Goal: Transaction & Acquisition: Purchase product/service

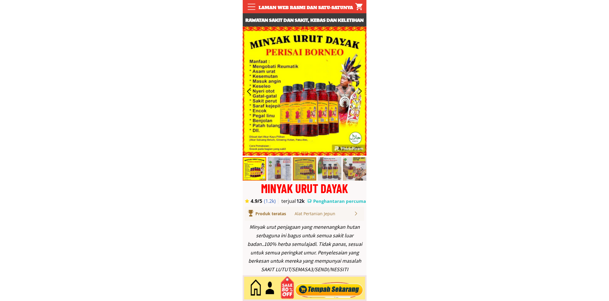
click at [333, 291] on div at bounding box center [328, 288] width 71 height 19
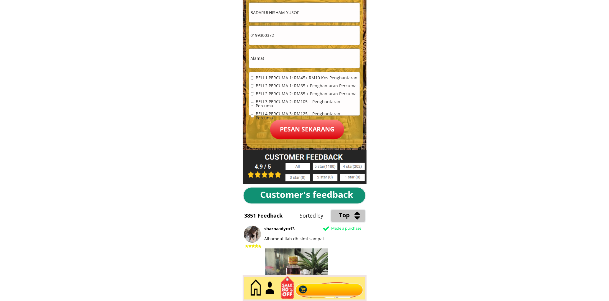
scroll to position [2722, 0]
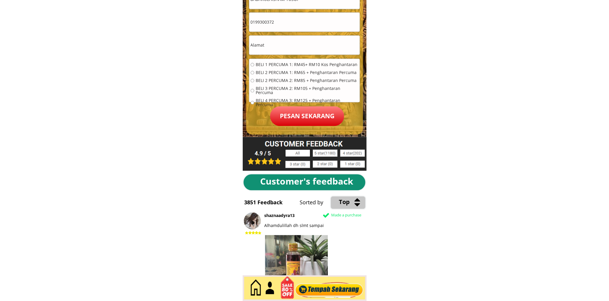
click at [277, 25] on input "0199300372" at bounding box center [304, 22] width 111 height 19
paste input "117930195"
type input "01117930195"
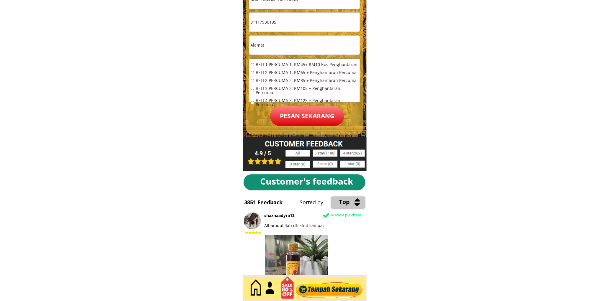
click at [281, 42] on input "text" at bounding box center [304, 45] width 111 height 19
paste input "285 felda jengk"
type input "285 felda jengk"
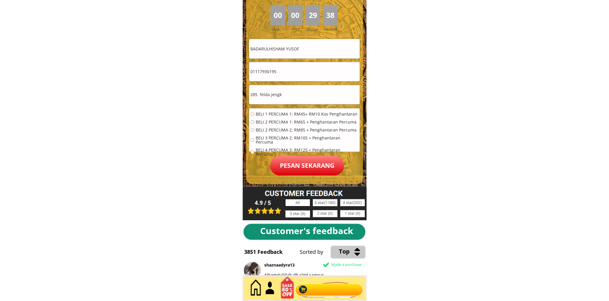
scroll to position [2667, 0]
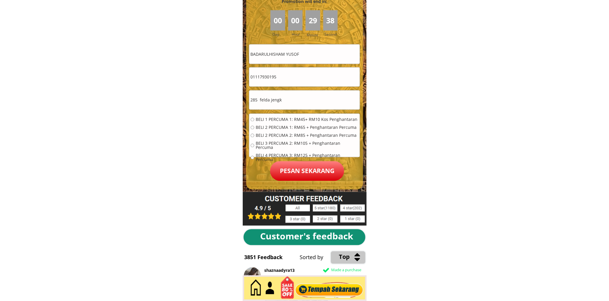
click at [288, 60] on input "BADARULHISHAM YUSOF" at bounding box center [304, 54] width 111 height 19
click at [316, 55] on input "BADARULHISHAM YUSOF" at bounding box center [304, 54] width 111 height 19
type input "h"
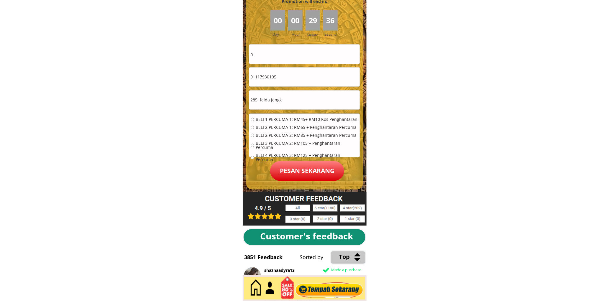
click at [267, 124] on div "BELI 1 PERCUMA 1: RM45+ RM10 Kos Penghantaran BELI 2 PERCUMA 1: RM65 + Penghant…" at bounding box center [305, 142] width 108 height 48
drag, startPoint x: 267, startPoint y: 121, endPoint x: 305, endPoint y: 179, distance: 69.4
click at [267, 121] on span "BELI 1 PERCUMA 1: RM45+ RM10 Kos Penghantaran" at bounding box center [307, 120] width 103 height 4
radio input "true"
click at [308, 179] on p "Pesan sekarang" at bounding box center [307, 171] width 74 height 20
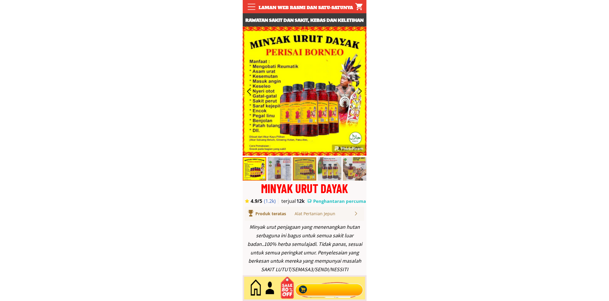
click at [330, 289] on div at bounding box center [328, 288] width 71 height 19
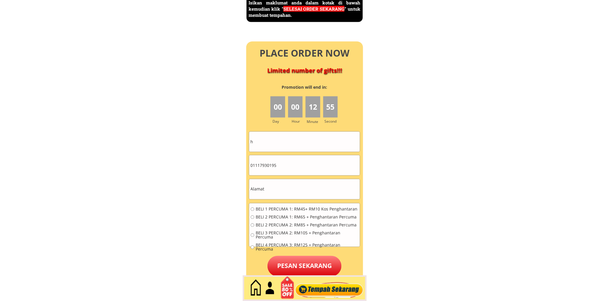
scroll to position [2667, 0]
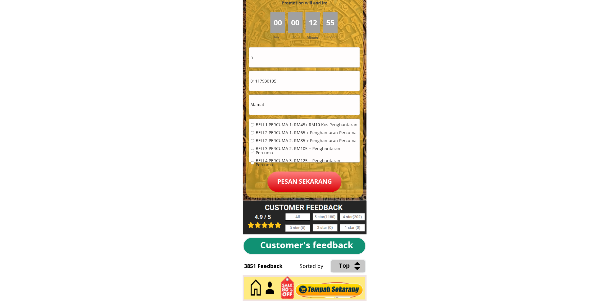
click at [294, 67] on input "h" at bounding box center [304, 57] width 111 height 20
paste input "Fatihah zaindra"
type input "Fatihah zaindra"
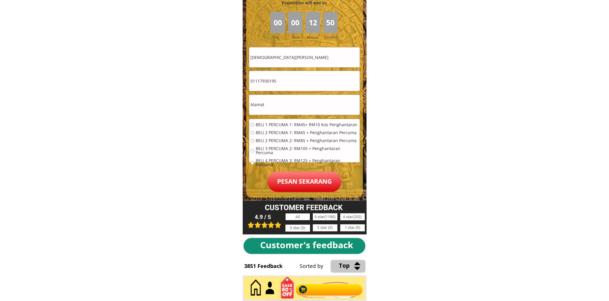
click at [292, 80] on input "01117930195" at bounding box center [304, 81] width 111 height 20
paste input "64383910"
type input "01164383910"
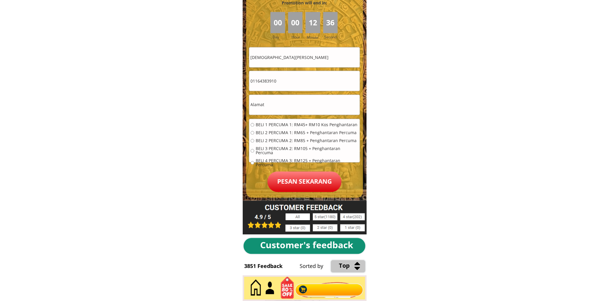
click at [295, 107] on input "text" at bounding box center [304, 105] width 111 height 20
type input "Rumah kongsi pangkalan banda raya 21"
click at [266, 126] on span "BELI 1 PERCUMA 1: RM45+ RM10 Kos Penghantaran" at bounding box center [307, 125] width 103 height 4
radio input "true"
click at [269, 139] on span "BELI 2 PERCUMA 2: RM85 + Penghantaran Percuma" at bounding box center [307, 141] width 103 height 4
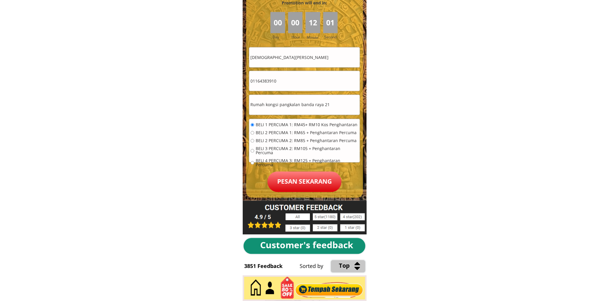
radio input "true"
click at [273, 134] on span "BELI 2 PERCUMA 1: RM65 + Penghantaran Percuma" at bounding box center [307, 133] width 103 height 4
radio input "true"
click at [297, 173] on p "Pesan sekarang" at bounding box center [304, 182] width 74 height 21
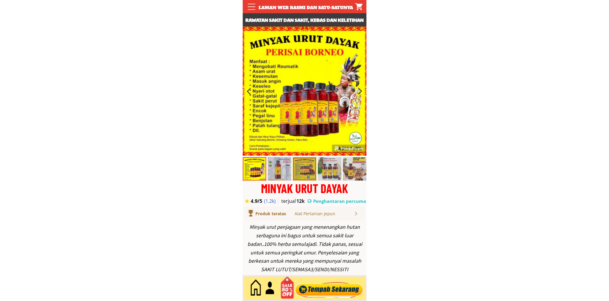
click at [329, 289] on div at bounding box center [328, 288] width 71 height 19
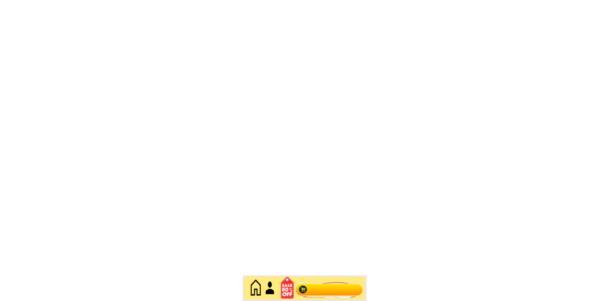
scroll to position [2558, 0]
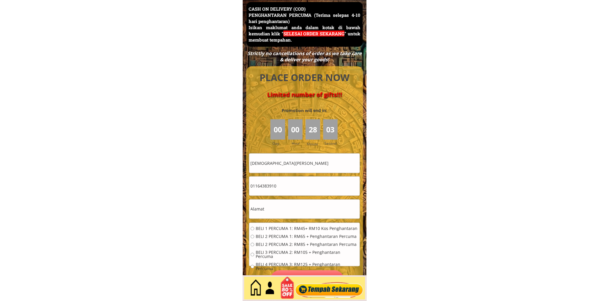
click at [292, 158] on input "Fatihah zaindra" at bounding box center [304, 163] width 111 height 19
click at [293, 158] on input "Fatihah zaindra" at bounding box center [304, 163] width 111 height 19
paste input "[PERSON_NAME]"
type input "[PERSON_NAME]"
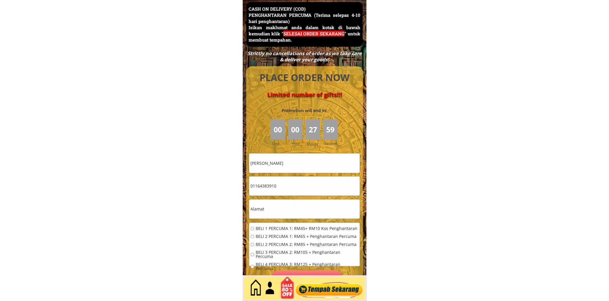
click at [294, 186] on input "01164383910" at bounding box center [304, 186] width 111 height 19
paste input "3-7771352"
click at [261, 186] on input "013-7771352" at bounding box center [304, 186] width 111 height 19
type input "0137771352"
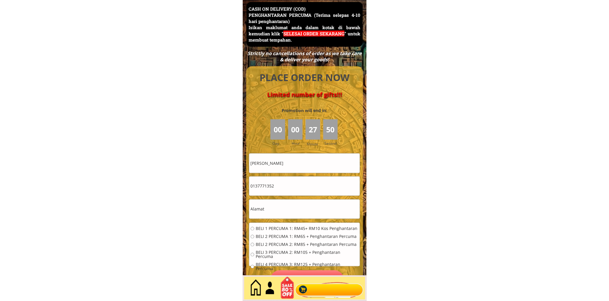
click at [287, 211] on input "text" at bounding box center [304, 209] width 111 height 19
paste input "3, Jln Subang 4, Tmn Kobena , 81200 Johor Bahru"
type input "3, Jln Subang 4, Tmn Kobena , 81200 Johor Bahru"
click at [273, 236] on span "BELI 2 PERCUMA 1: RM65 + Penghantaran Percuma" at bounding box center [307, 237] width 103 height 4
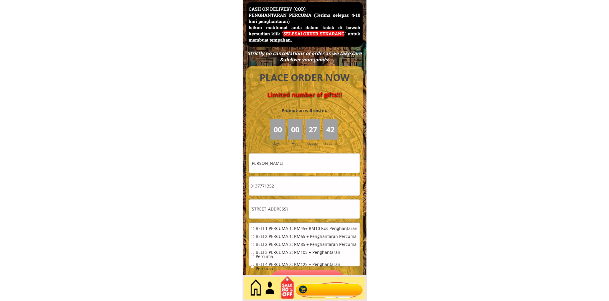
radio input "true"
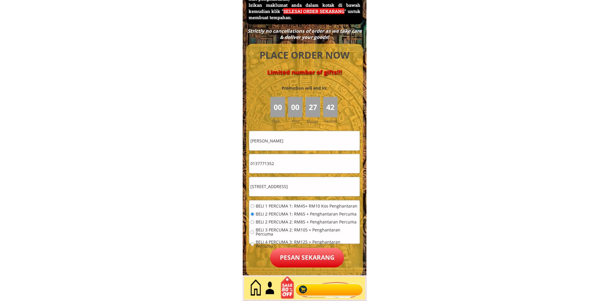
scroll to position [2613, 0]
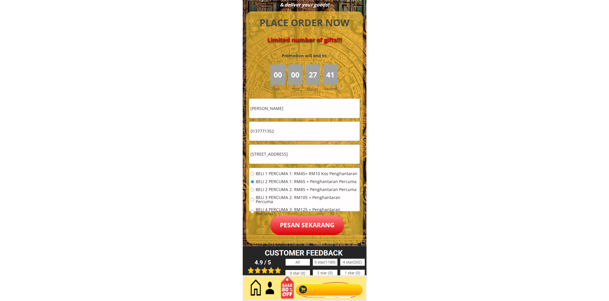
click at [307, 222] on p "Pesan sekarang" at bounding box center [307, 226] width 74 height 20
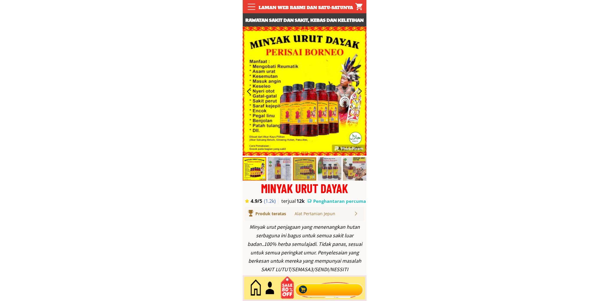
click at [315, 282] on div at bounding box center [328, 288] width 71 height 19
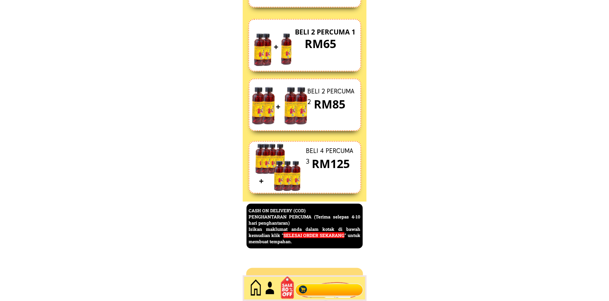
scroll to position [2558, 0]
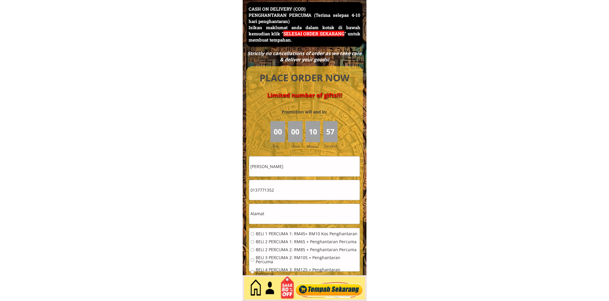
click at [294, 188] on input "0137771352" at bounding box center [304, 190] width 111 height 20
click at [288, 165] on input "[PERSON_NAME]" at bounding box center [304, 167] width 111 height 20
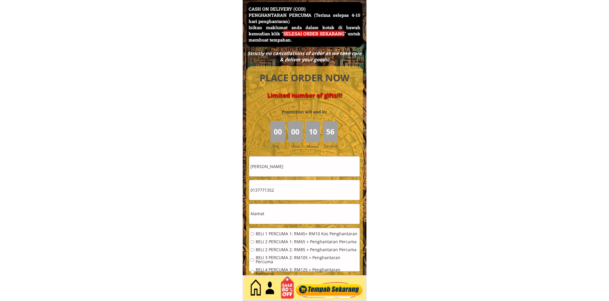
paste input "[DEMOGRAPHIC_DATA][PERSON_NAME]"
type input "[DEMOGRAPHIC_DATA][PERSON_NAME]"
click at [294, 186] on input "0137771352" at bounding box center [304, 190] width 111 height 20
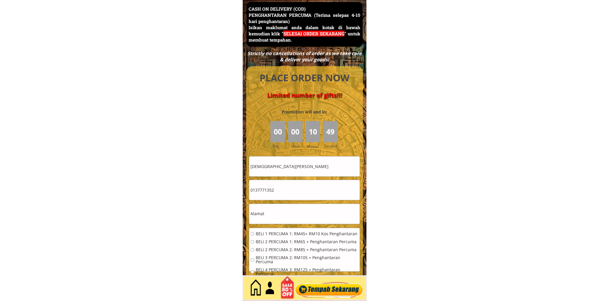
paste input "60 14-550 7718"
click at [271, 187] on input "60 14-550 7718" at bounding box center [304, 190] width 111 height 20
type input "0145507718"
click at [290, 193] on input "0145507718" at bounding box center [304, 190] width 111 height 20
click at [283, 213] on input "text" at bounding box center [304, 214] width 111 height 20
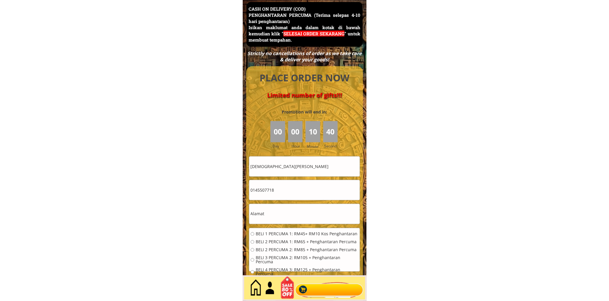
click at [283, 213] on input "text" at bounding box center [304, 214] width 111 height 20
paste input "14061, Taman univilla jln kuhara, Tawau, Sabah"
type input "14061, Taman univilla jln kuhara, Tawau, Sabah"
click at [282, 240] on span "BELI 2 PERCUMA 1: RM65 + Penghantaran Percuma" at bounding box center [307, 242] width 103 height 4
radio input "true"
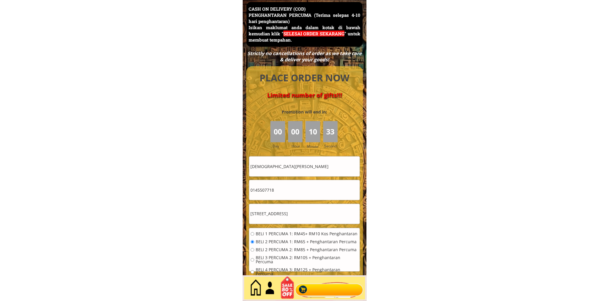
click at [281, 232] on span "BELI 1 PERCUMA 1: RM45+ RM10 Kos Penghantaran" at bounding box center [307, 234] width 103 height 4
radio input "true"
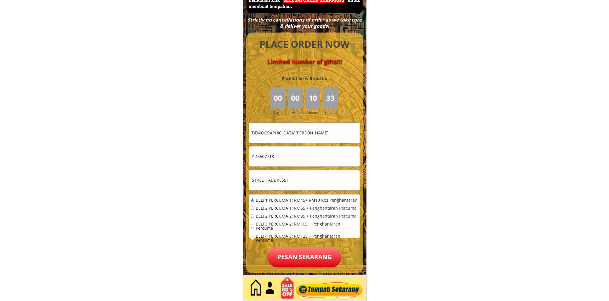
scroll to position [2667, 0]
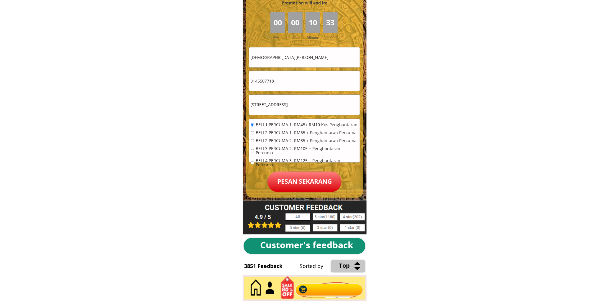
click at [298, 183] on p "Pesan sekarang" at bounding box center [304, 182] width 74 height 21
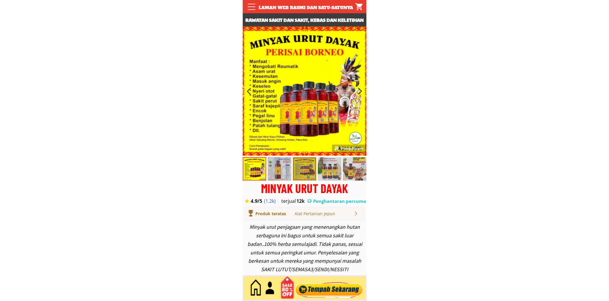
click at [332, 286] on div at bounding box center [328, 288] width 71 height 19
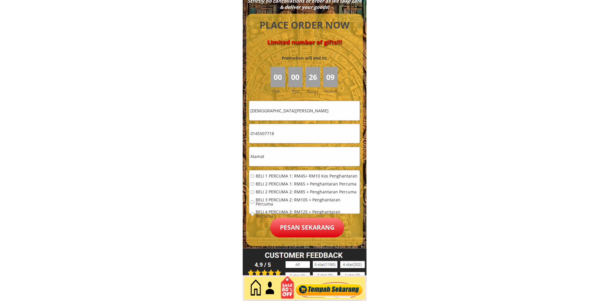
scroll to position [2613, 0]
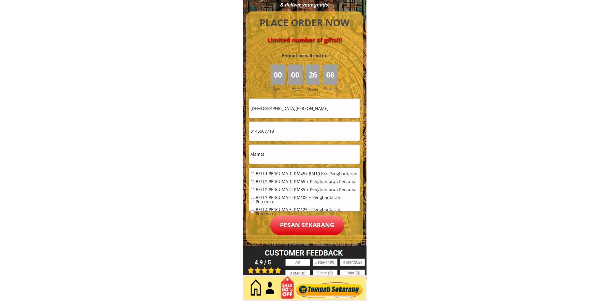
click at [304, 101] on input "Carmelita Japar" at bounding box center [304, 108] width 111 height 19
paste input "Manto"
type input "Manto"
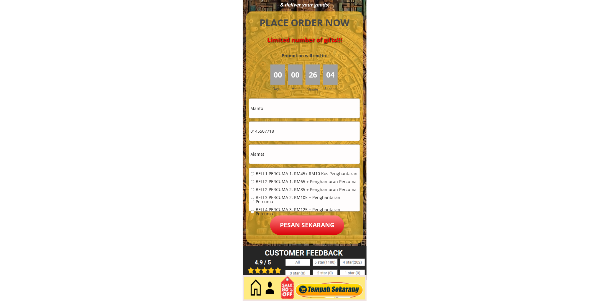
click at [288, 137] on input "0145507718" at bounding box center [304, 131] width 111 height 19
paste input "139281725"
type input "01139281725"
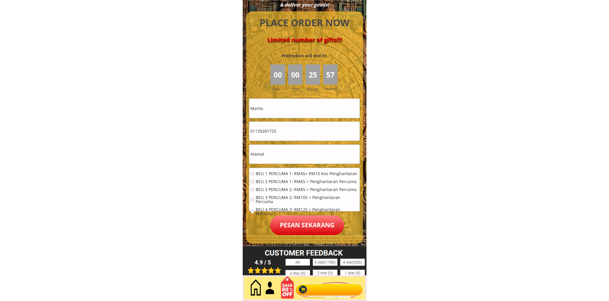
click at [288, 158] on input "text" at bounding box center [304, 154] width 111 height 19
paste input "Kpg rimba padi 94700 seruab"
type input "Kpg rimba padi 94700 seruab"
click at [285, 172] on span "BELI 1 PERCUMA 1: RM45+ RM10 Kos Penghantaran" at bounding box center [307, 174] width 103 height 4
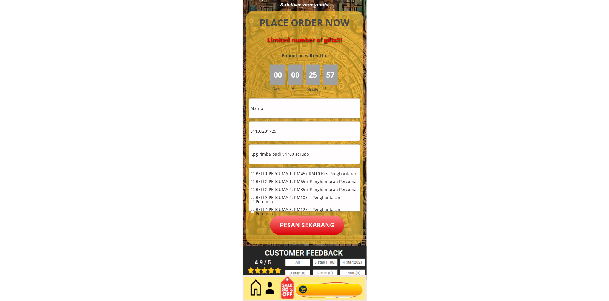
radio input "true"
click at [306, 219] on p "Pesan sekarang" at bounding box center [307, 226] width 74 height 20
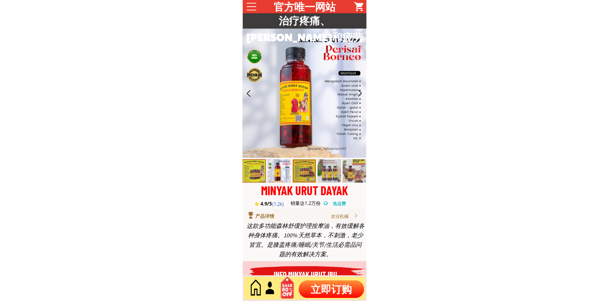
click at [332, 285] on p "立即订购" at bounding box center [331, 289] width 65 height 18
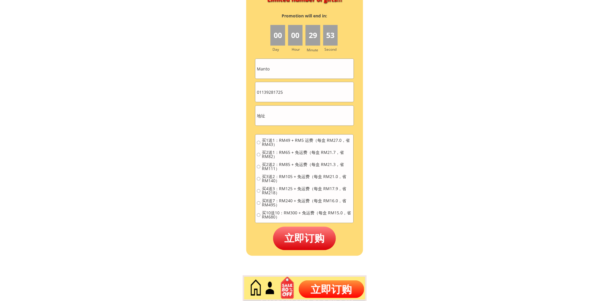
scroll to position [2631, 0]
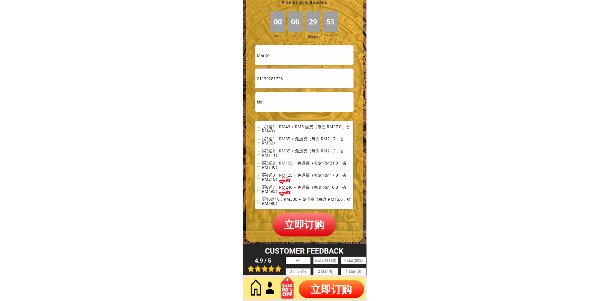
click at [312, 57] on input "Manto" at bounding box center [304, 55] width 98 height 20
paste input "[PERSON_NAME]"
type input "[PERSON_NAME]"
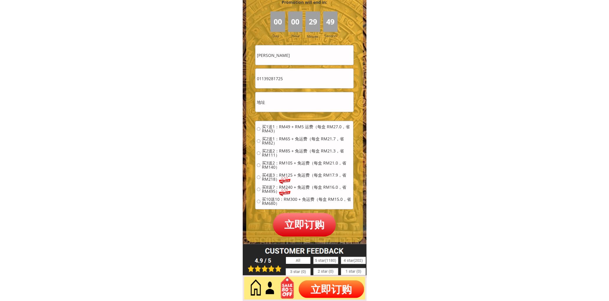
click at [287, 87] on input "01139281725" at bounding box center [304, 79] width 98 height 20
click at [293, 83] on input "01139281725" at bounding box center [304, 79] width 98 height 20
paste input "98224883"
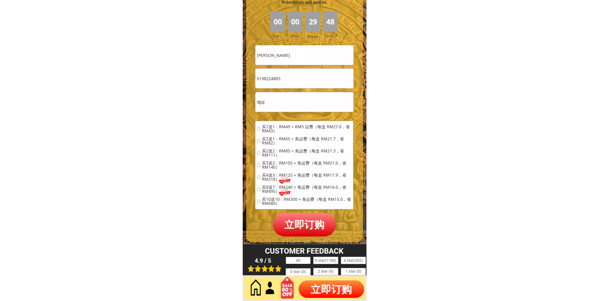
type input "0198224883"
drag, startPoint x: 281, startPoint y: 99, endPoint x: 280, endPoint y: 91, distance: 7.5
click at [280, 97] on input "text" at bounding box center [304, 102] width 98 height 20
type input "lot8"
click at [293, 127] on span "买1送1：RM49 + RM5 运费（每盒 RM27.0，省 RM43）" at bounding box center [307, 129] width 90 height 8
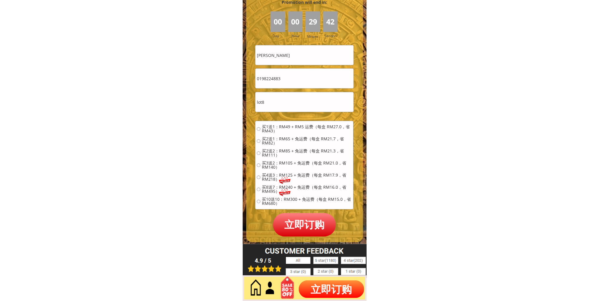
radio input "true"
click at [319, 225] on p "立即订购" at bounding box center [304, 224] width 63 height 23
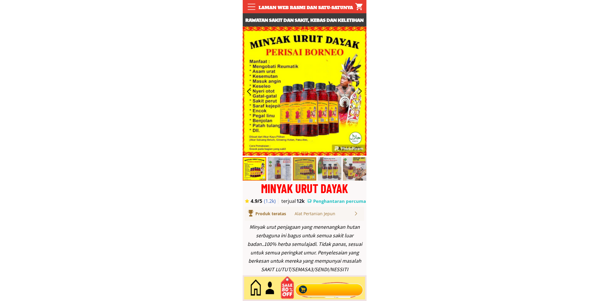
click at [323, 284] on div at bounding box center [328, 288] width 71 height 19
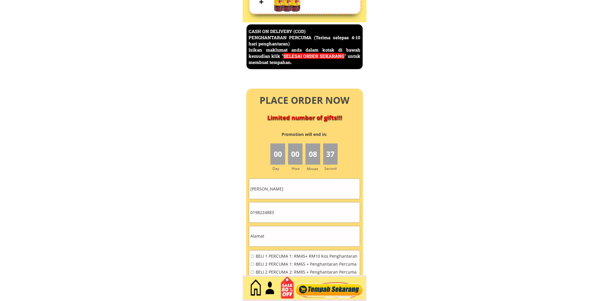
scroll to position [2558, 0]
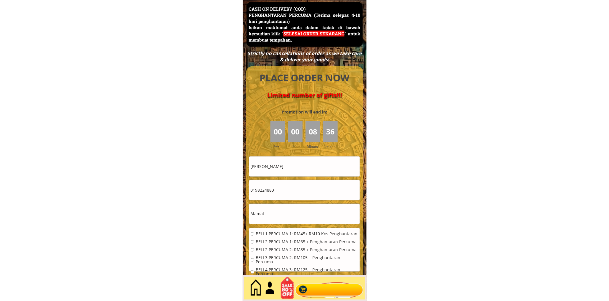
click at [295, 175] on input "Lee moi chin" at bounding box center [304, 167] width 111 height 20
click at [295, 172] on input "Lee moi chin" at bounding box center [304, 167] width 111 height 20
paste input "[PERSON_NAME]"
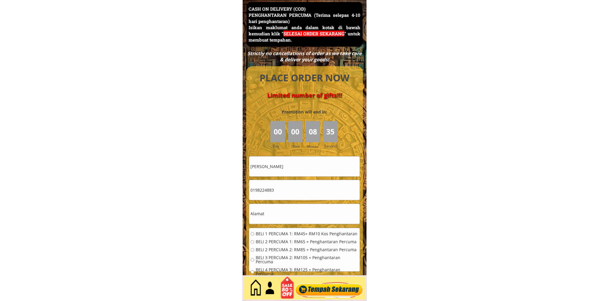
type input "[PERSON_NAME]"
click at [297, 192] on input "0198224883" at bounding box center [304, 190] width 111 height 20
paste input "35393181"
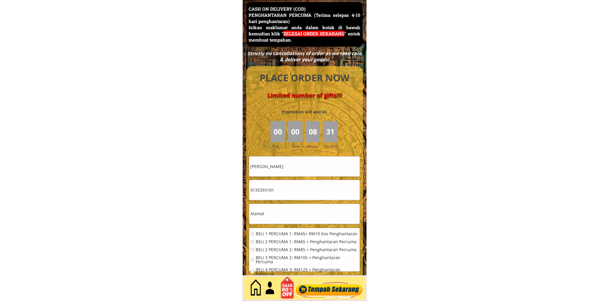
type input "0135393181"
click at [311, 207] on input "text" at bounding box center [304, 214] width 111 height 20
paste input "Kota Kinabalu, 12, Malaysia"
type input "Kota Kinabalu, 12, Malaysia"
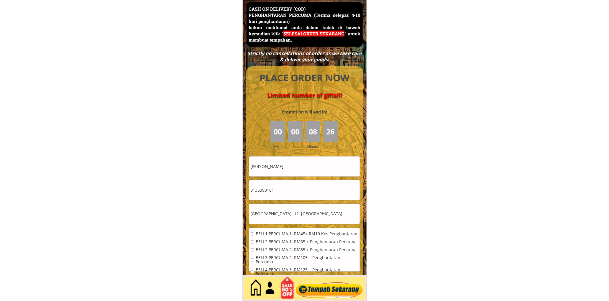
click at [262, 231] on div "BELI 1 PERCUMA 1: RM45+ RM10 Kos Penghantaran BELI 2 PERCUMA 1: RM65 + Penghant…" at bounding box center [304, 256] width 111 height 56
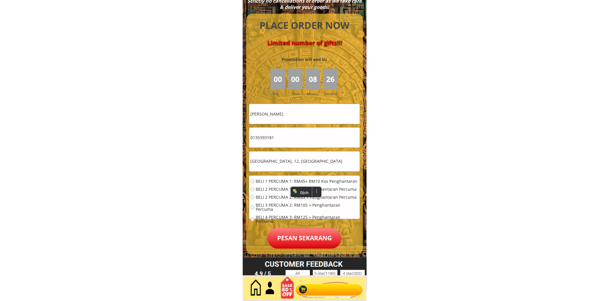
scroll to position [2613, 0]
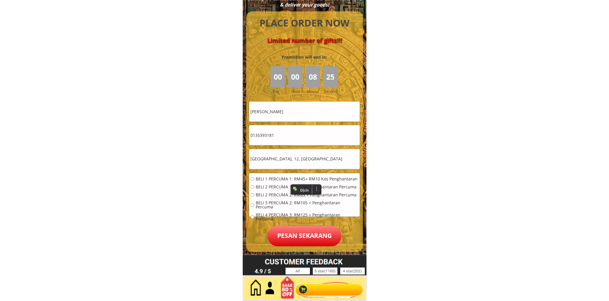
click at [286, 178] on span "BELI 1 PERCUMA 1: RM45+ RM10 Kos Penghantaran" at bounding box center [307, 179] width 103 height 4
radio input "true"
click at [294, 242] on p "Pesan sekarang" at bounding box center [304, 236] width 74 height 21
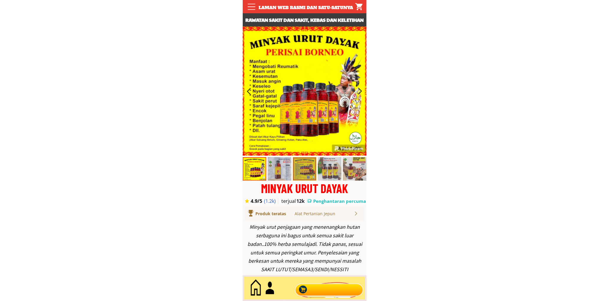
click at [346, 289] on div at bounding box center [328, 288] width 71 height 19
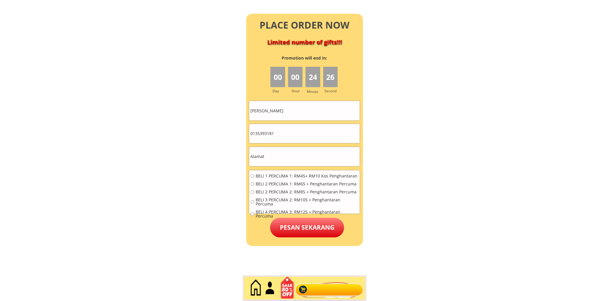
scroll to position [2613, 0]
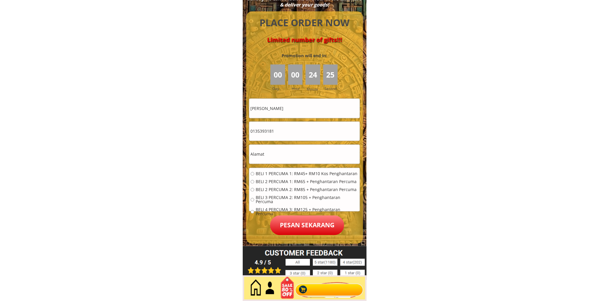
click at [284, 132] on input "0135393181" at bounding box center [304, 131] width 111 height 19
paste input "112066610"
type input "01112066610"
click at [291, 145] on input "text" at bounding box center [304, 154] width 111 height 19
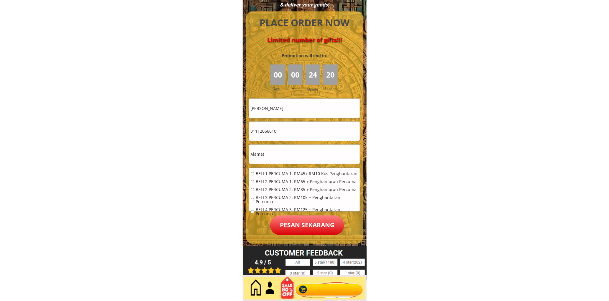
click at [291, 145] on input "text" at bounding box center [304, 154] width 111 height 19
paste input "Lintasan"
type input "Lintasan"
click at [302, 111] on input "[PERSON_NAME]" at bounding box center [304, 108] width 111 height 19
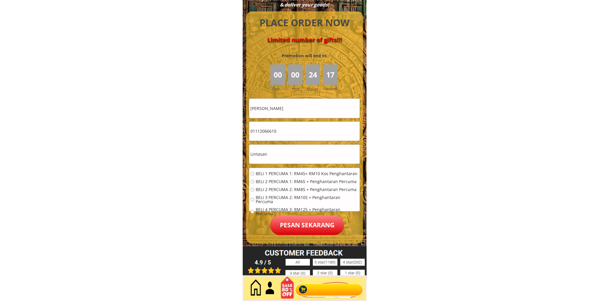
click at [302, 111] on input "[PERSON_NAME]" at bounding box center [304, 108] width 111 height 19
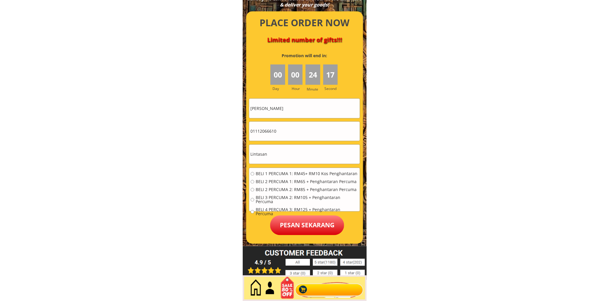
paste input "Haziah"
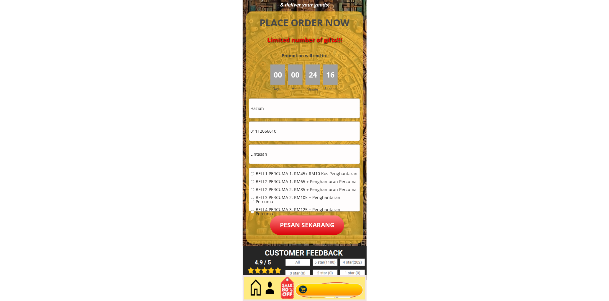
type input "Haziah"
click at [271, 175] on span "BELI 1 PERCUMA 1: RM45+ RM10 Kos Penghantaran" at bounding box center [307, 174] width 103 height 4
radio input "true"
click at [293, 213] on div "BELI 1 PERCUMA 1: RM45+ RM10 Kos Penghantaran BELI 2 PERCUMA 1: RM65 + Penghant…" at bounding box center [304, 196] width 111 height 56
click at [297, 223] on p "Pesan sekarang" at bounding box center [307, 226] width 74 height 20
